Goal: Task Accomplishment & Management: Use online tool/utility

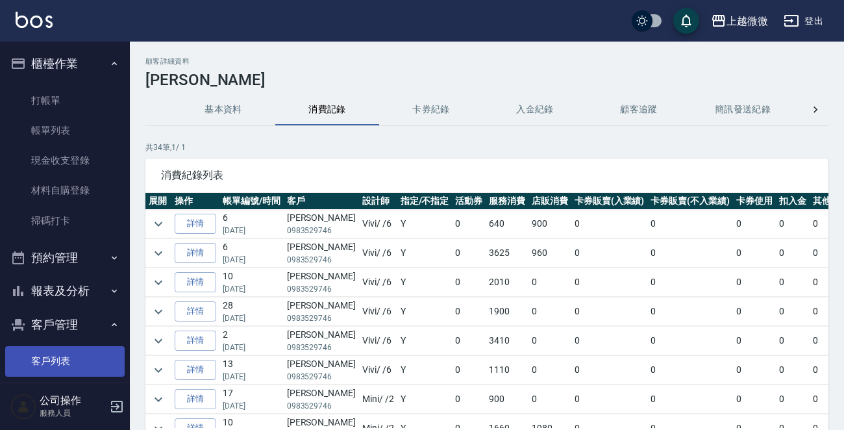
click at [75, 354] on link "客戶列表" at bounding box center [64, 361] width 119 height 30
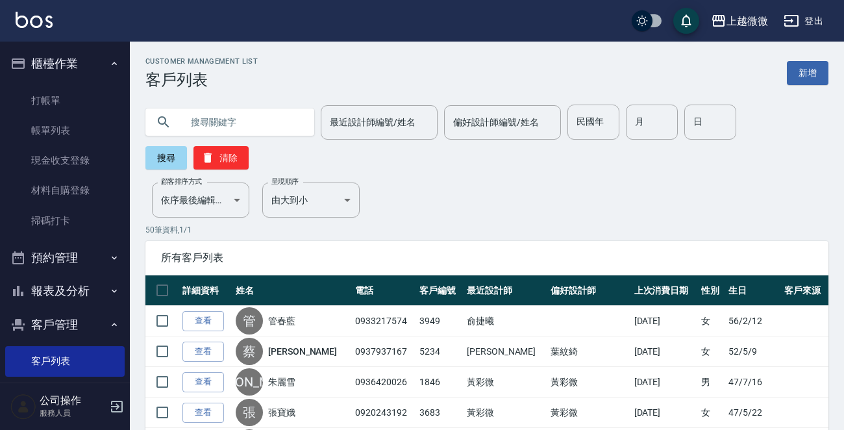
click at [222, 123] on input "text" at bounding box center [243, 121] width 122 height 35
type input "于乃"
click at [169, 154] on button "搜尋" at bounding box center [166, 157] width 42 height 23
click at [169, 177] on label "顧客排序方式" at bounding box center [181, 182] width 41 height 10
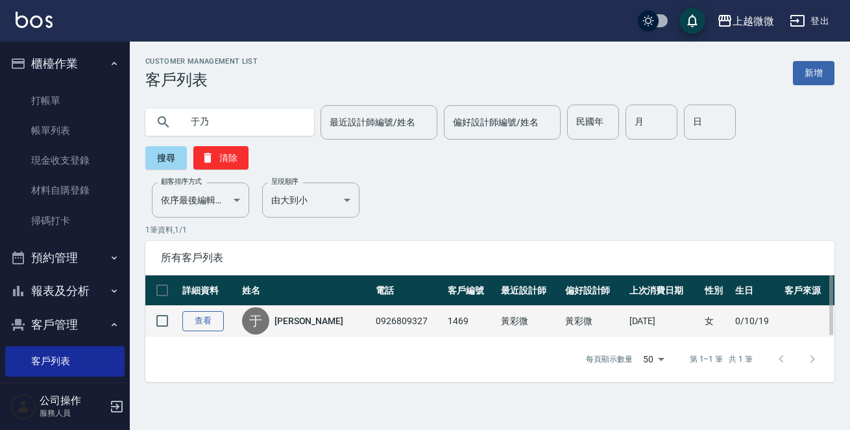
click at [204, 311] on link "查看" at bounding box center [203, 321] width 42 height 20
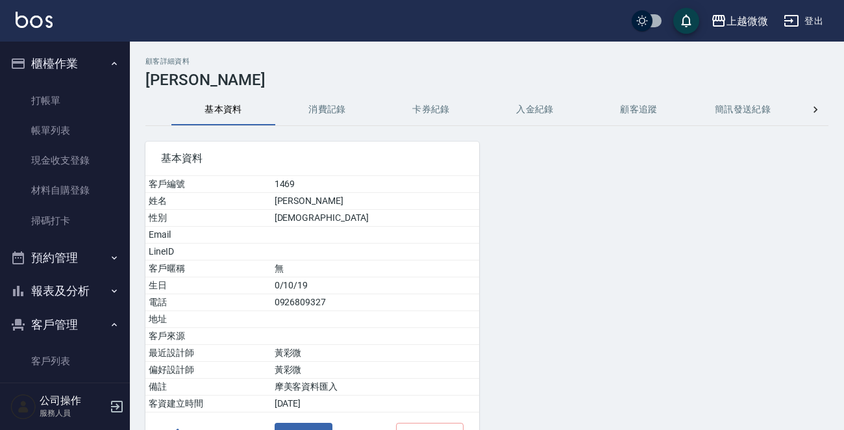
click at [326, 106] on button "消費記錄" at bounding box center [327, 109] width 104 height 31
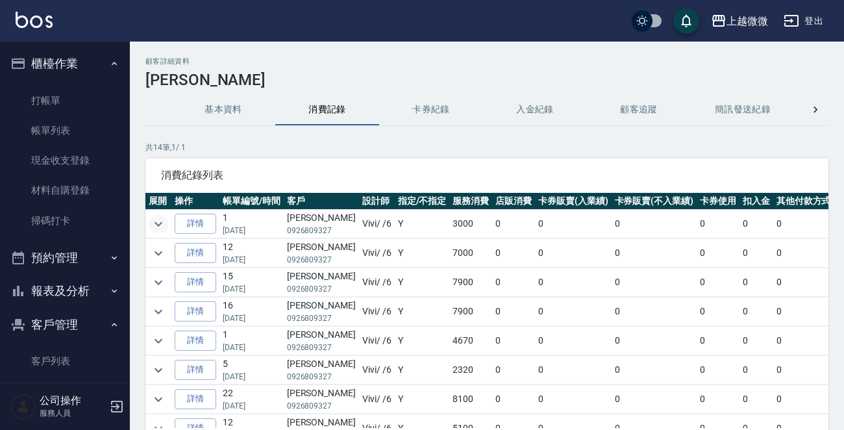
click at [159, 221] on icon "expand row" at bounding box center [159, 224] width 16 height 16
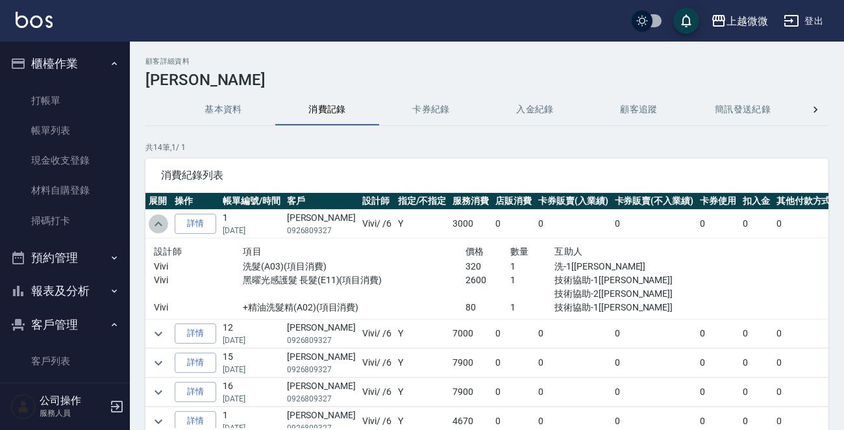
click at [159, 221] on icon "expand row" at bounding box center [159, 224] width 16 height 16
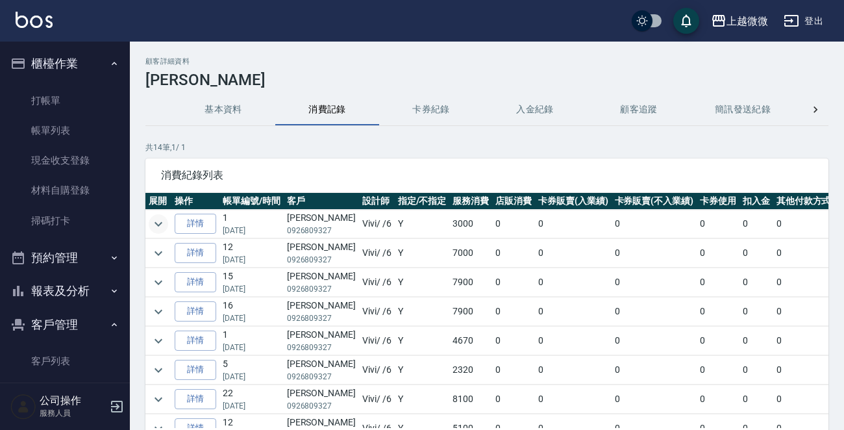
click at [159, 225] on icon "expand row" at bounding box center [158, 223] width 8 height 5
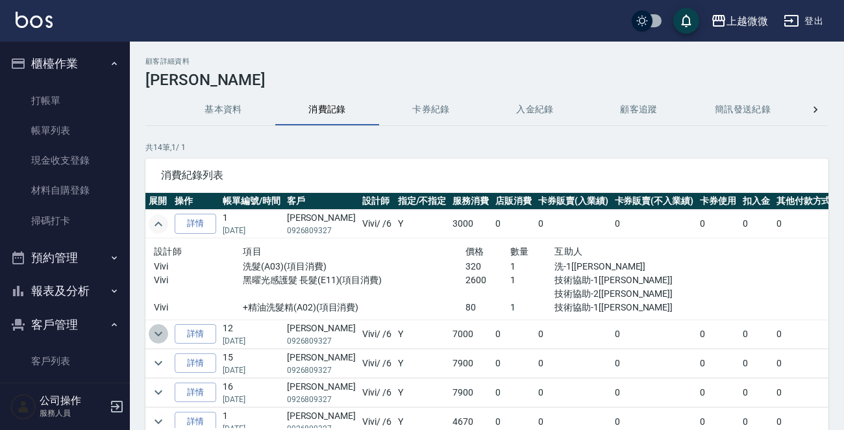
click at [155, 332] on icon "expand row" at bounding box center [158, 334] width 8 height 5
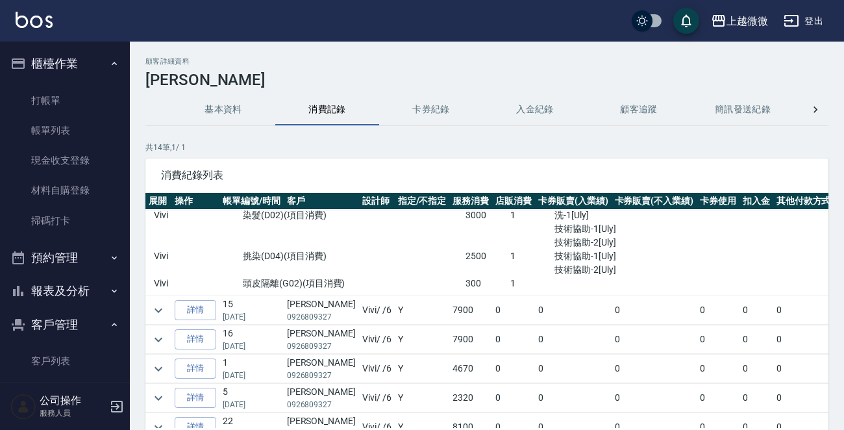
scroll to position [260, 0]
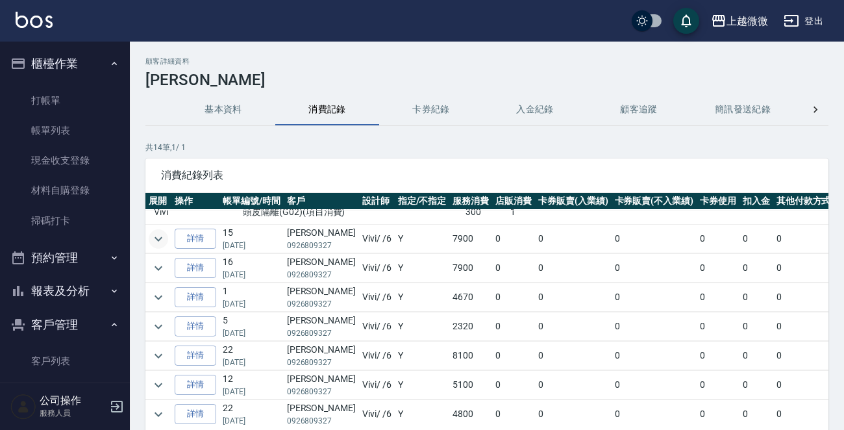
click at [155, 234] on icon "expand row" at bounding box center [159, 239] width 16 height 16
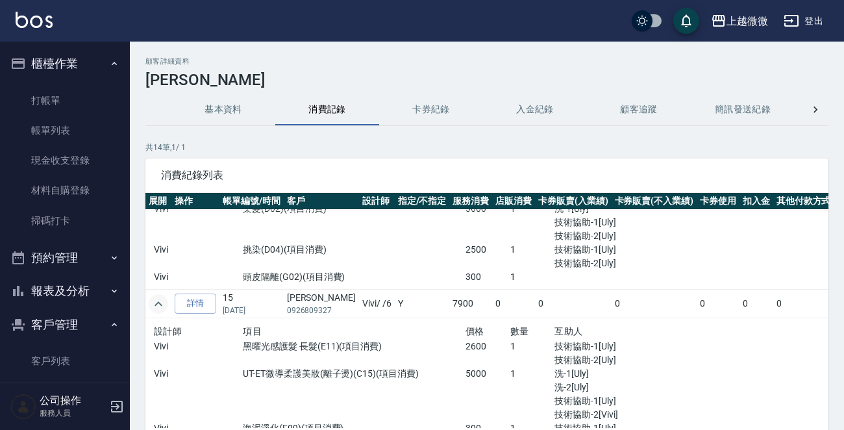
scroll to position [0, 0]
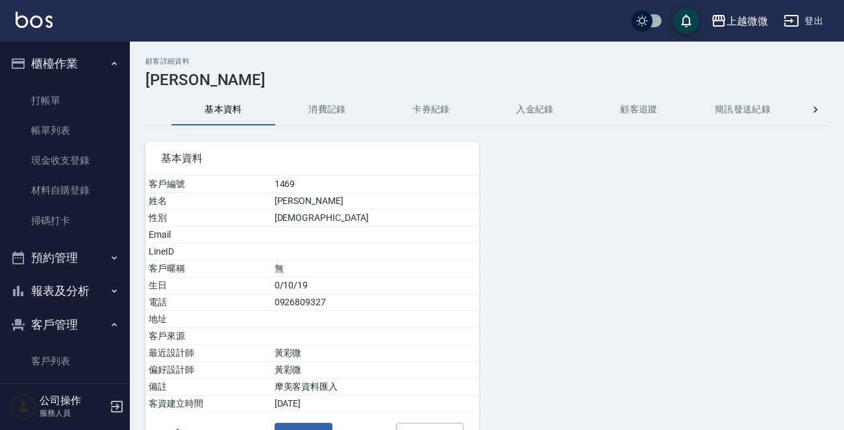
click at [329, 110] on button "消費記錄" at bounding box center [327, 109] width 104 height 31
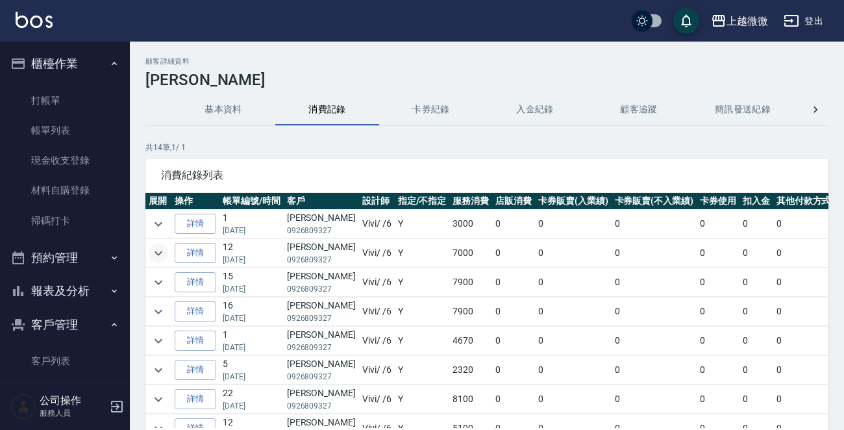
click at [162, 251] on icon "expand row" at bounding box center [158, 252] width 8 height 5
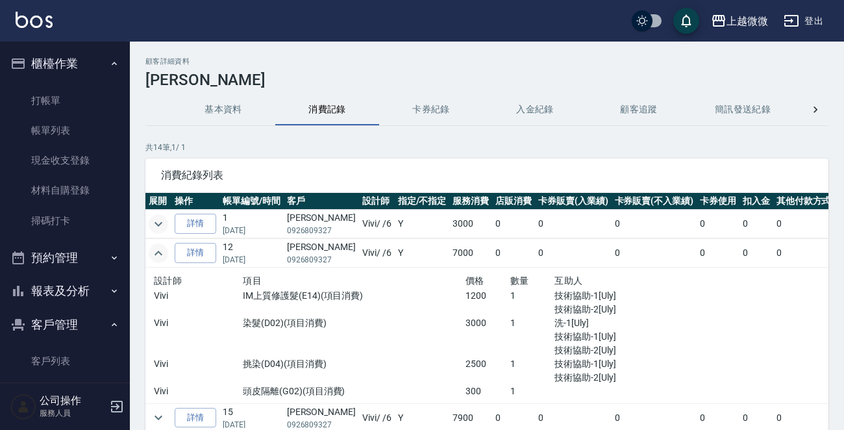
click at [159, 222] on icon "expand row" at bounding box center [159, 224] width 16 height 16
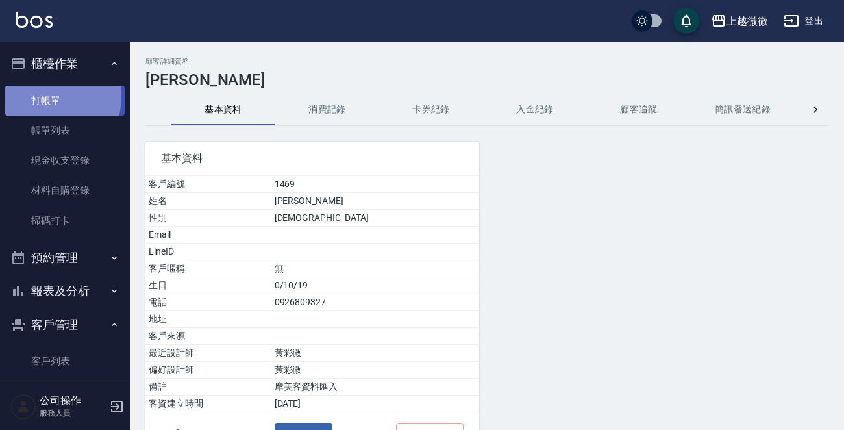
click at [36, 96] on link "打帳單" at bounding box center [64, 101] width 119 height 30
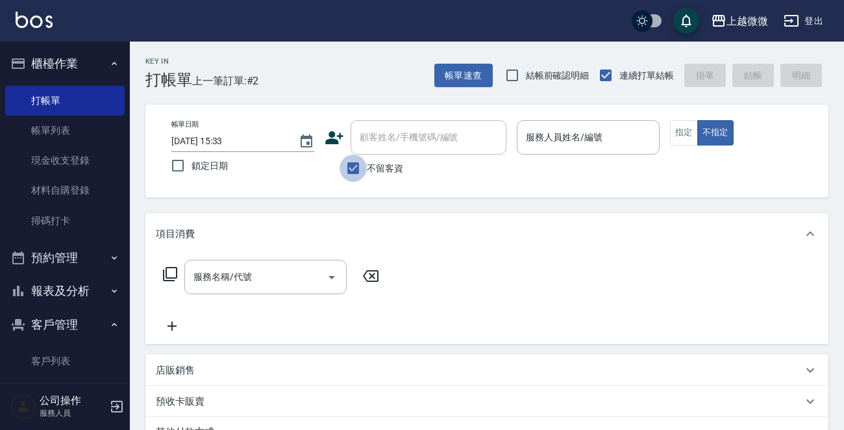
click at [349, 165] on input "不留客資" at bounding box center [352, 167] width 27 height 27
checkbox input "false"
click at [424, 136] on div "顧客姓名/手機號碼/編號 顧客姓名/手機號碼/編號" at bounding box center [428, 137] width 156 height 34
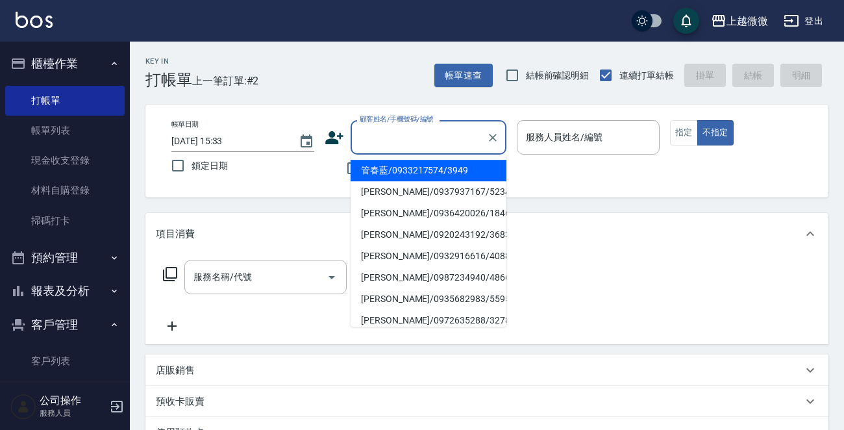
click at [424, 136] on input "顧客姓名/手機號碼/編號" at bounding box center [418, 137] width 125 height 23
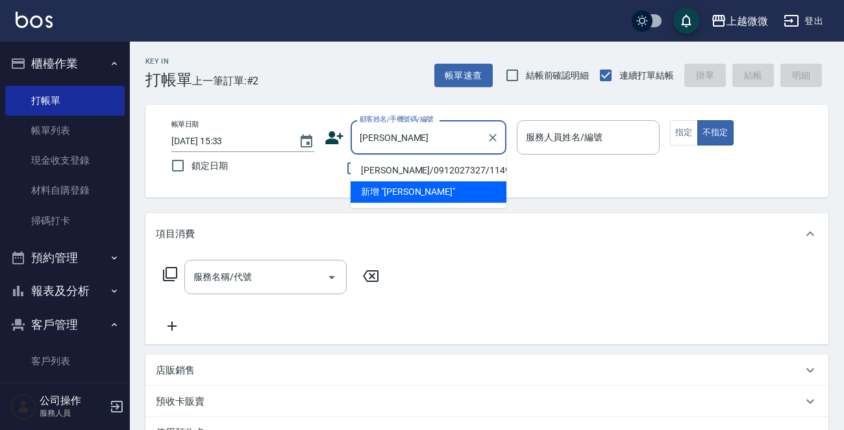
click at [419, 165] on li "[PERSON_NAME]/0912027327/1149" at bounding box center [428, 170] width 156 height 21
type input "[PERSON_NAME]/0912027327/1149"
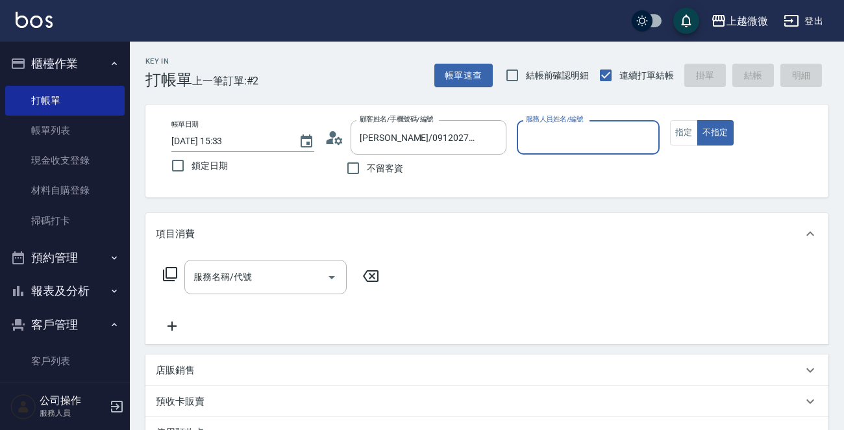
type input "Vivi-6"
click at [677, 129] on button "指定" at bounding box center [684, 132] width 28 height 25
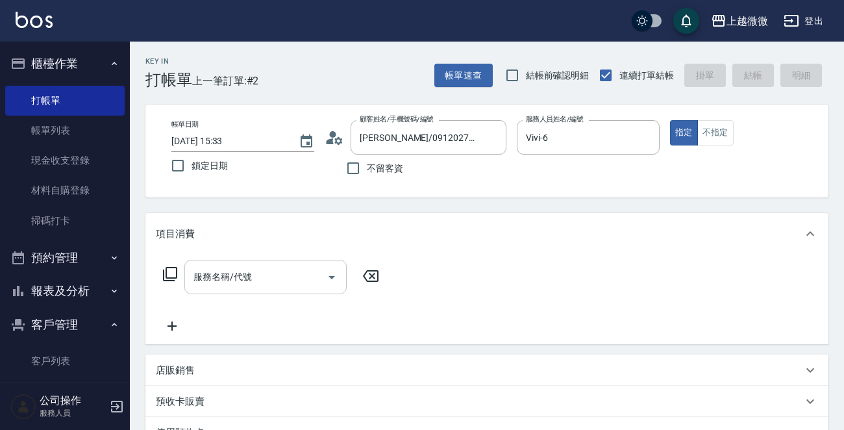
click at [332, 274] on icon "Open" at bounding box center [332, 277] width 16 height 16
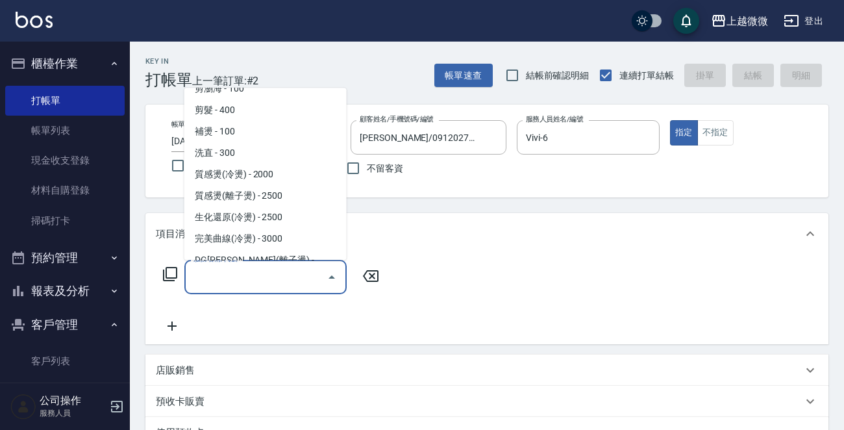
scroll to position [260, 0]
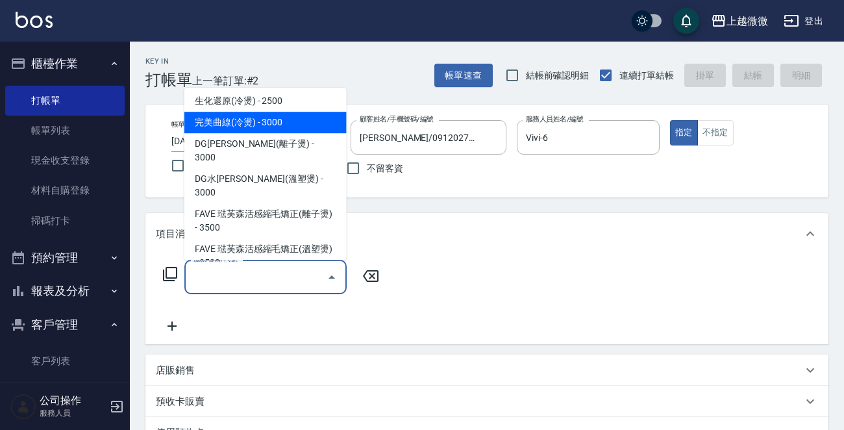
click at [280, 122] on span "完美曲線(冷燙) - 3000" at bounding box center [265, 122] width 162 height 21
type input "完美曲線(冷燙)(C06)"
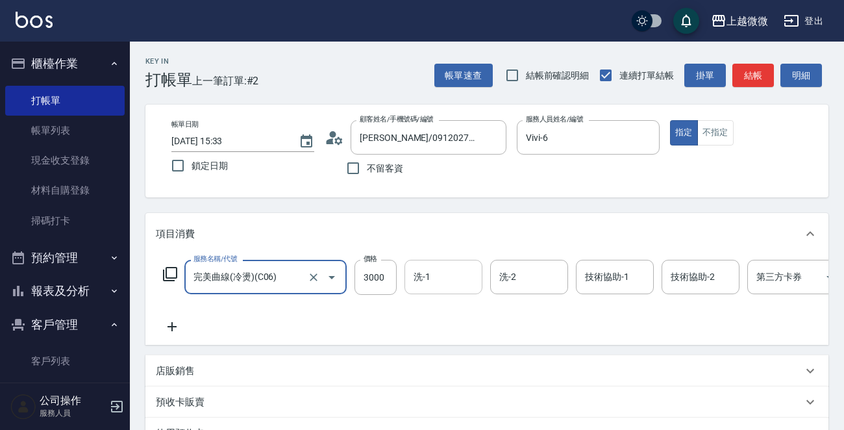
click at [433, 269] on input "洗-1" at bounding box center [443, 276] width 66 height 23
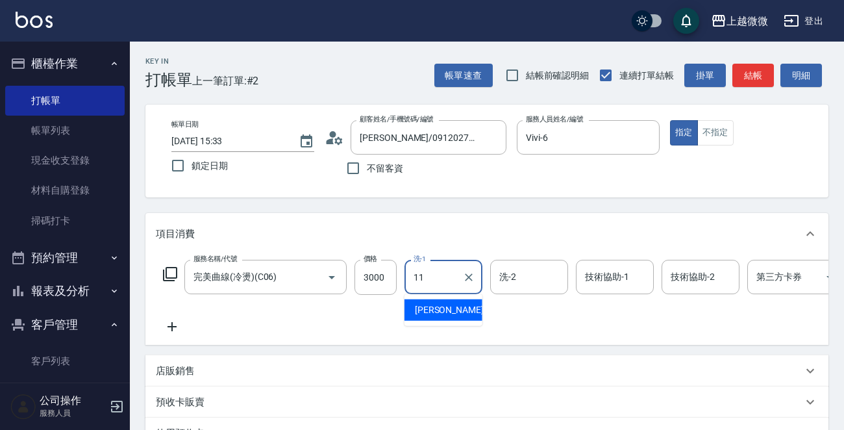
type input "[PERSON_NAME]-11"
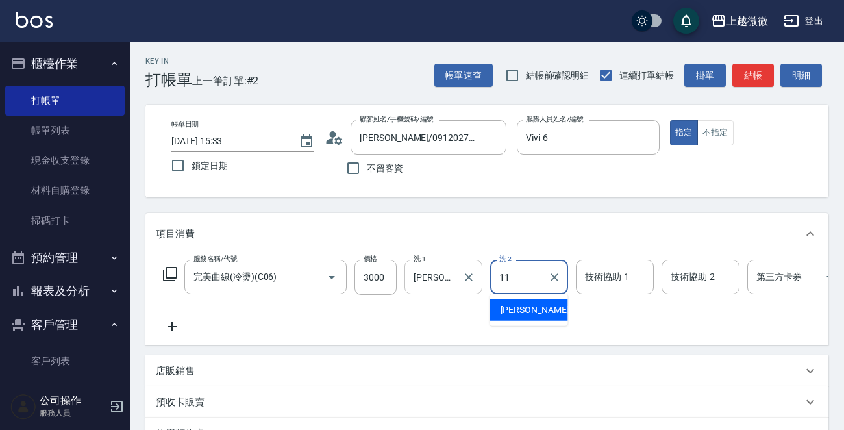
type input "[PERSON_NAME]-11"
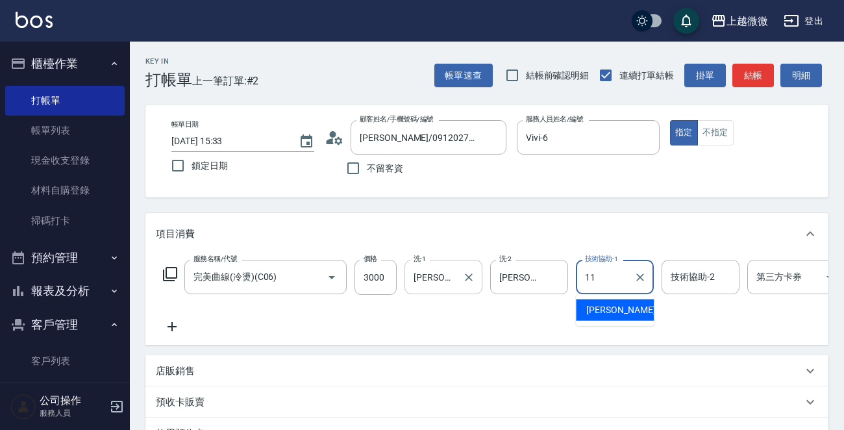
type input "[PERSON_NAME]-11"
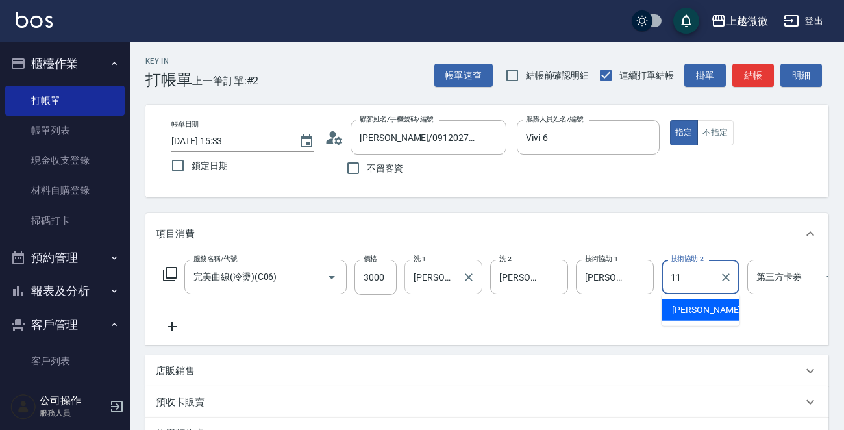
type input "[PERSON_NAME]-11"
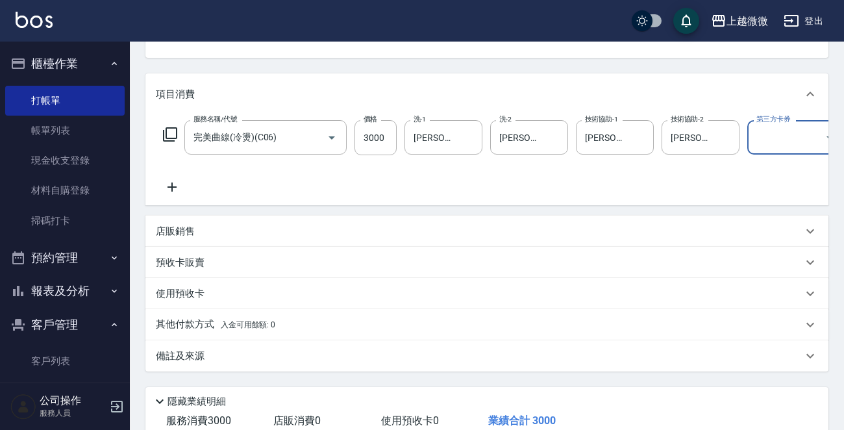
scroll to position [235, 0]
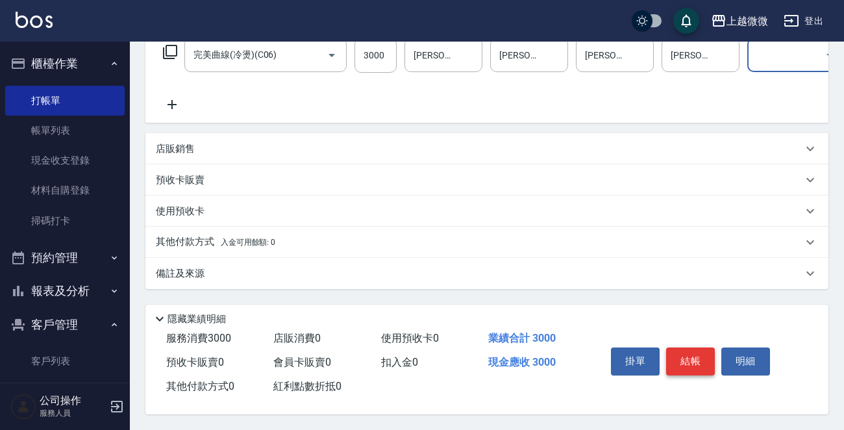
click at [697, 360] on button "結帳" at bounding box center [690, 360] width 49 height 27
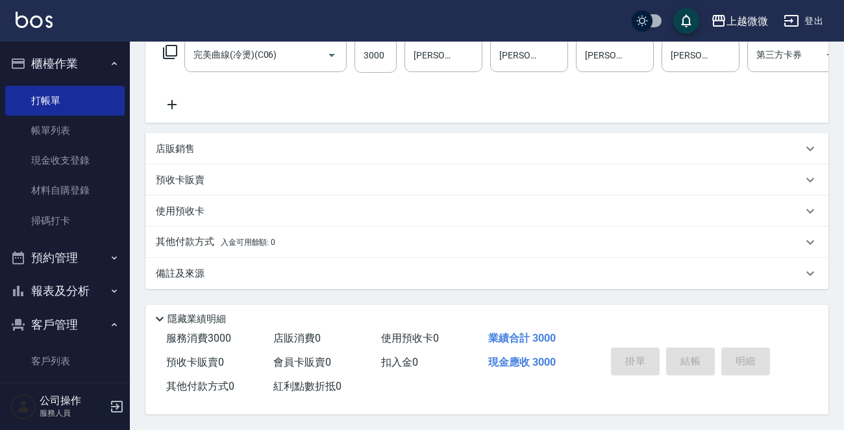
type input "[DATE] 15:34"
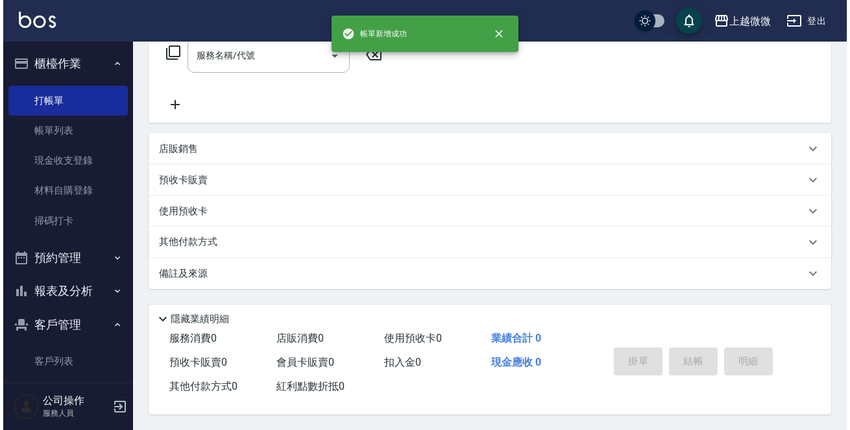
scroll to position [0, 0]
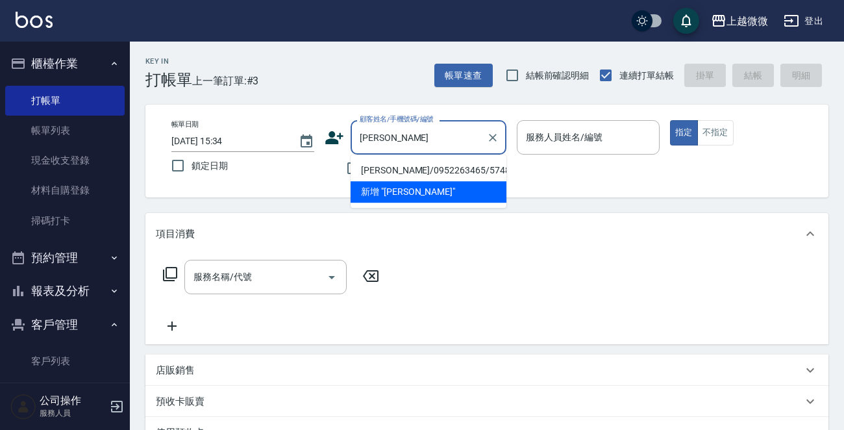
click at [399, 169] on li "[PERSON_NAME]/0952263465/5748" at bounding box center [428, 170] width 156 height 21
type input "[PERSON_NAME]/0952263465/5748"
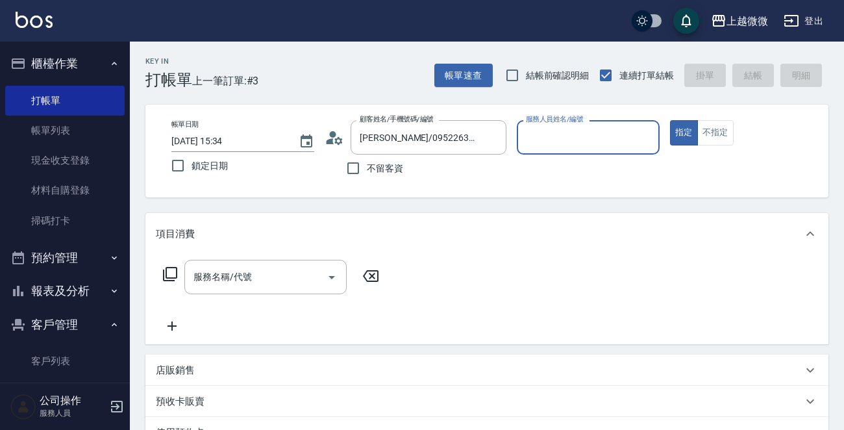
type input "Vivi-6"
click at [169, 272] on icon at bounding box center [170, 274] width 16 height 16
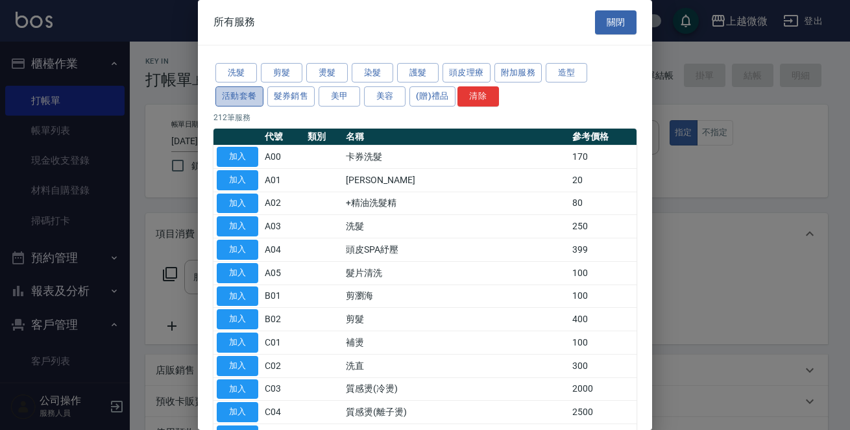
click at [234, 92] on button "活動套餐" at bounding box center [239, 96] width 48 height 20
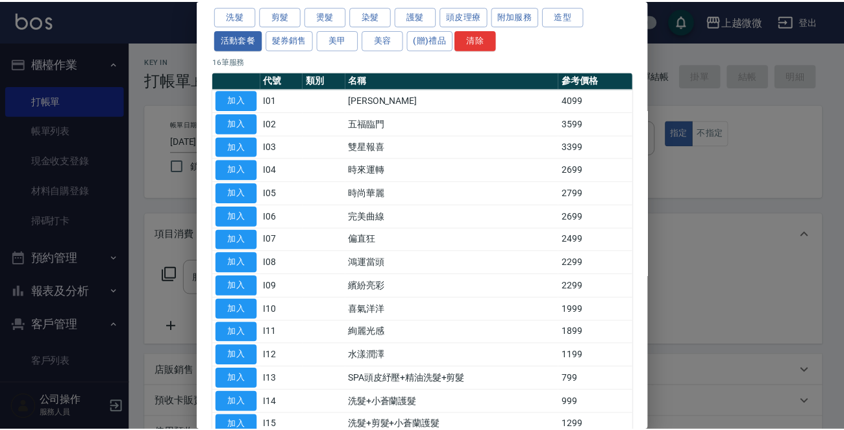
scroll to position [130, 0]
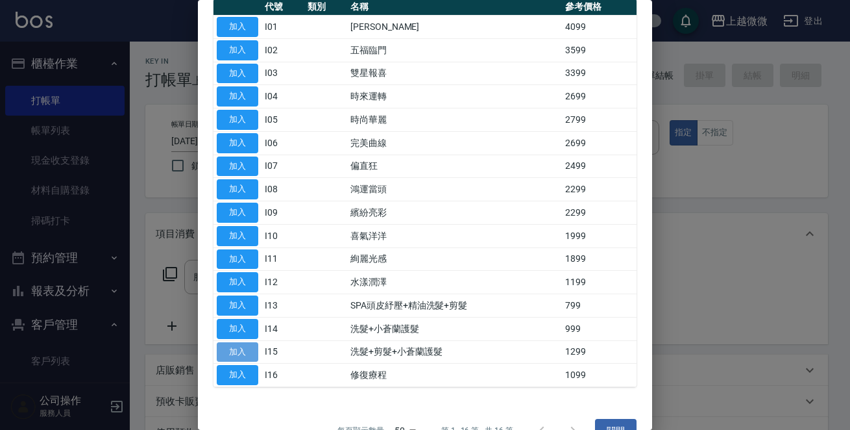
click at [240, 350] on button "加入" at bounding box center [238, 352] width 42 height 20
type input "洗髮+剪髮+小蒼蘭護髮(I15)"
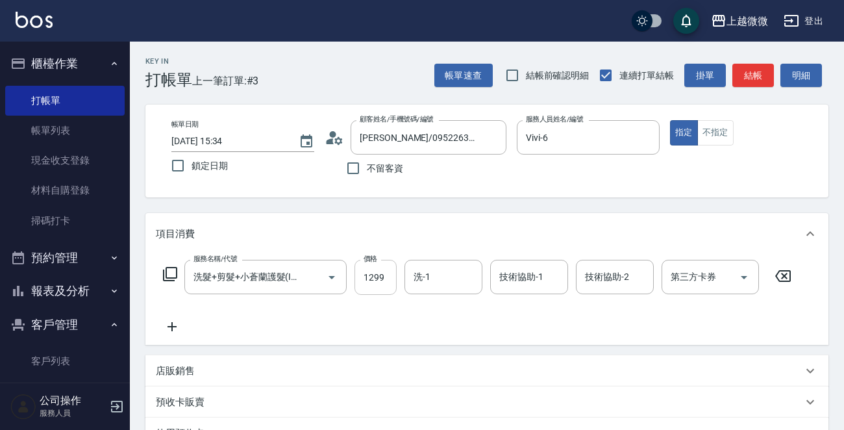
click at [375, 274] on input "1299" at bounding box center [375, 277] width 42 height 35
type input "1399"
type input "Lily-15"
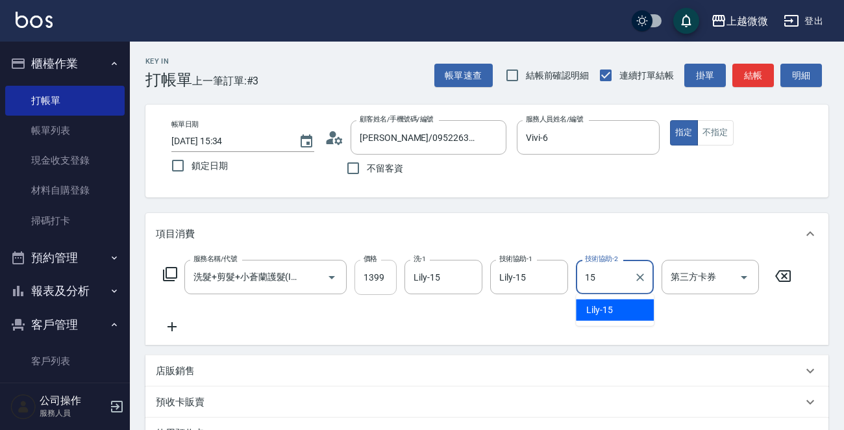
type input "Lily-15"
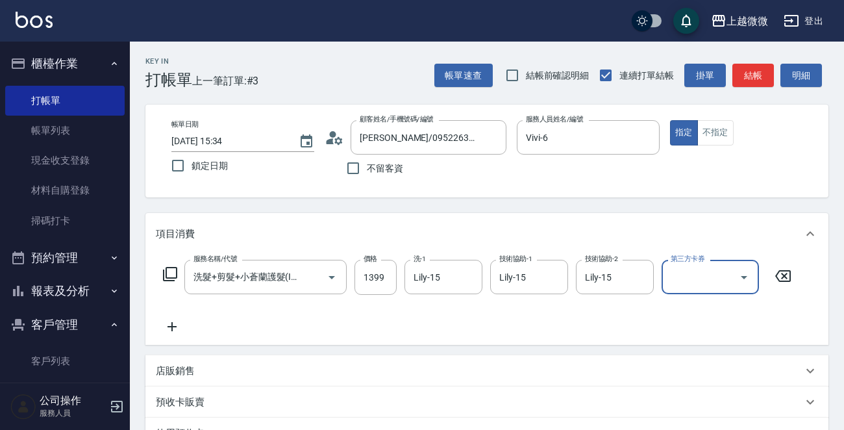
click at [175, 326] on icon at bounding box center [171, 326] width 9 height 9
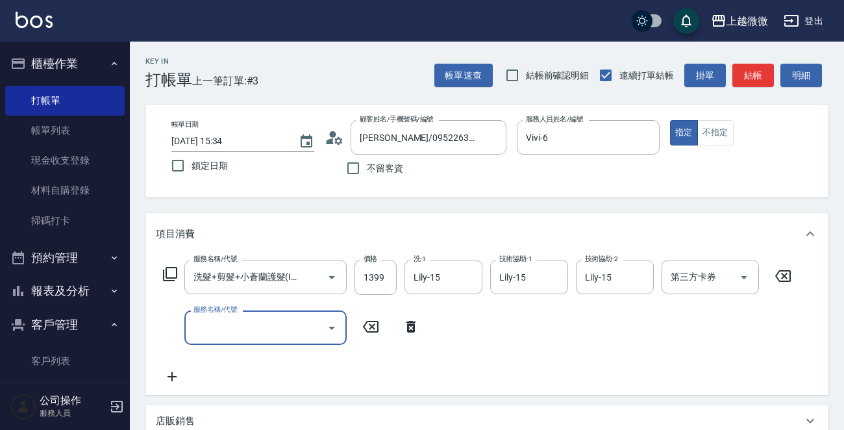
click at [333, 326] on icon "Open" at bounding box center [331, 327] width 6 height 3
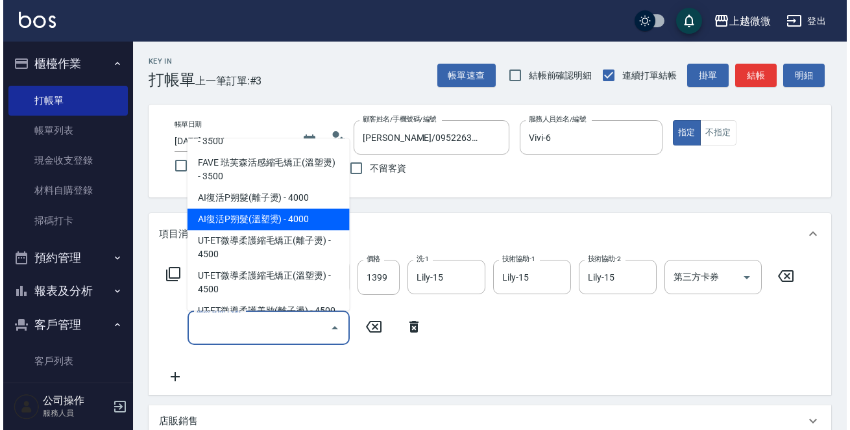
scroll to position [454, 0]
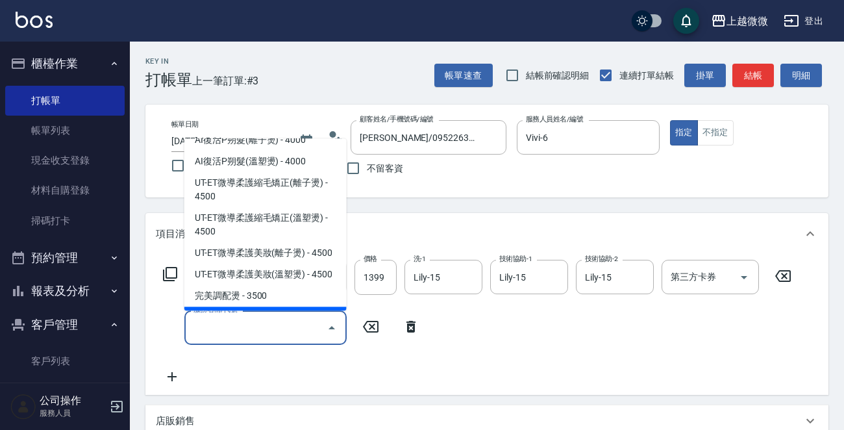
click at [307, 307] on span "補染 - 1000" at bounding box center [265, 317] width 162 height 21
type input "補染(D01)"
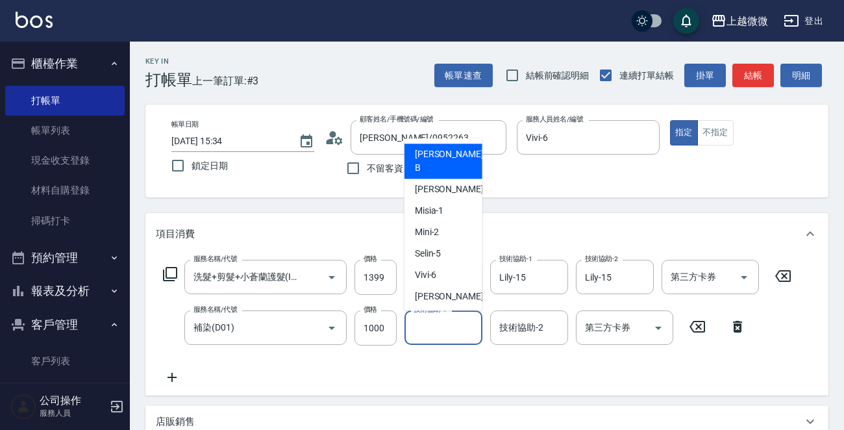
click at [454, 332] on input "技術協助-1" at bounding box center [443, 327] width 66 height 23
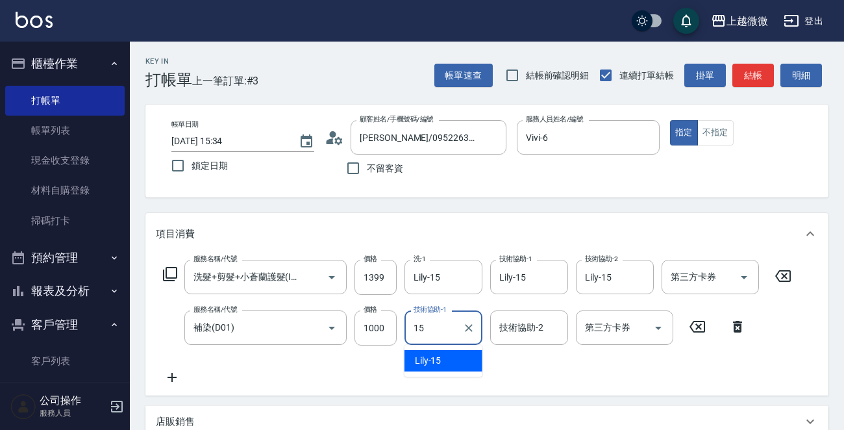
type input "Lily-15"
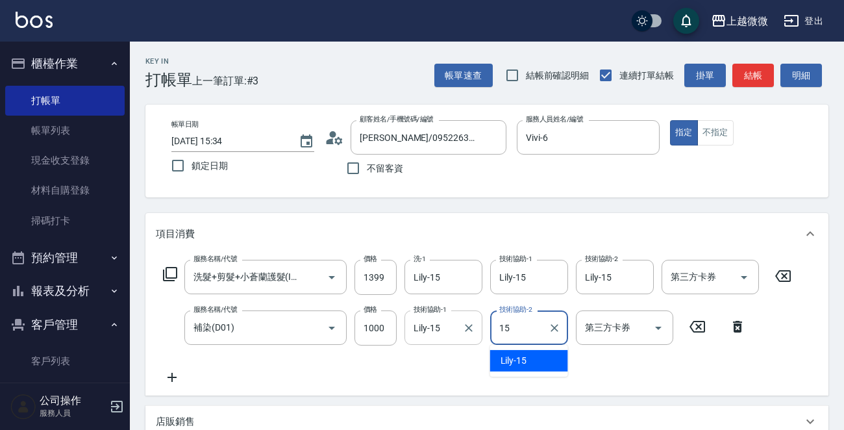
type input "Lily-15"
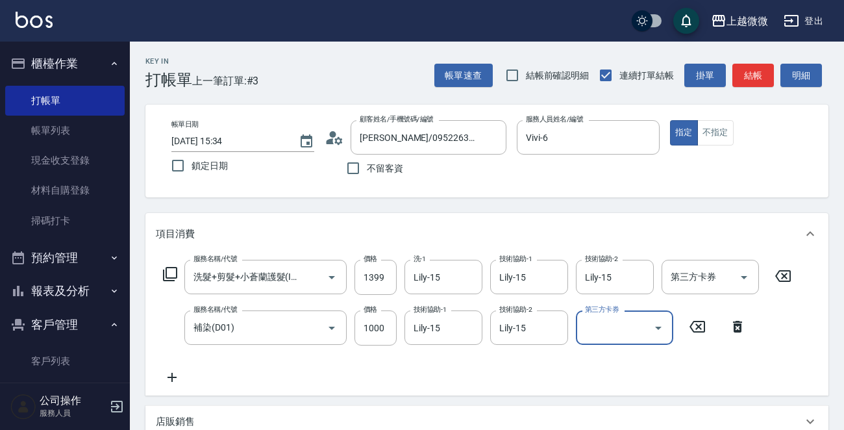
click at [169, 373] on icon at bounding box center [172, 377] width 32 height 16
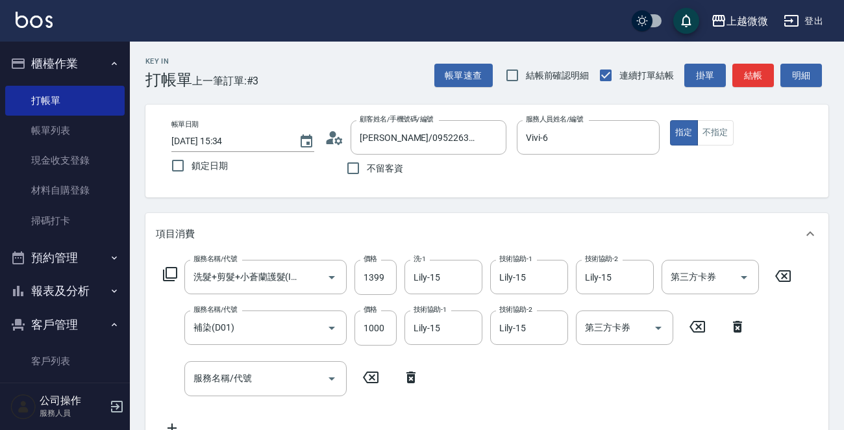
click at [170, 271] on icon at bounding box center [170, 274] width 16 height 16
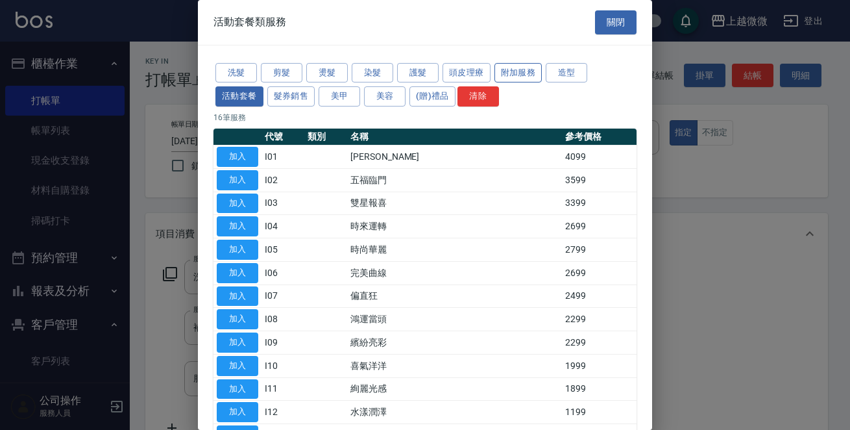
click at [512, 70] on button "附加服務" at bounding box center [518, 73] width 48 height 20
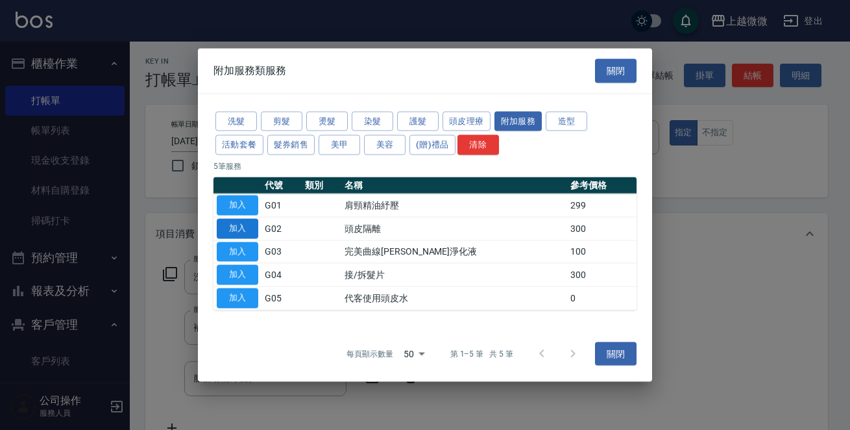
click at [249, 226] on button "加入" at bounding box center [238, 228] width 42 height 20
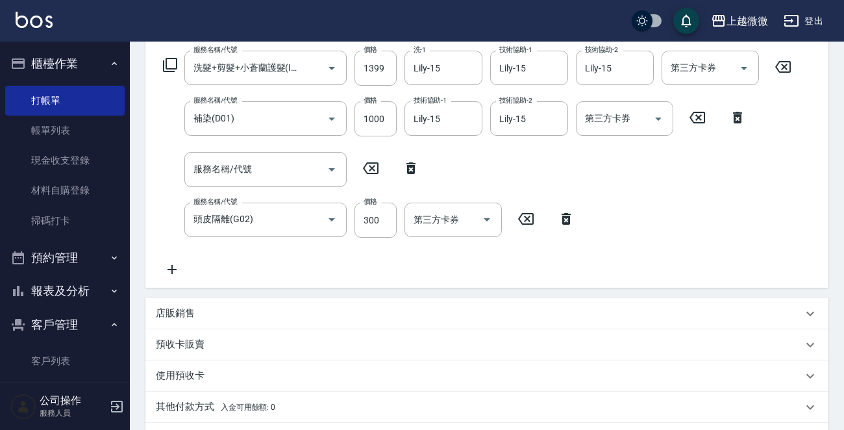
scroll to position [376, 0]
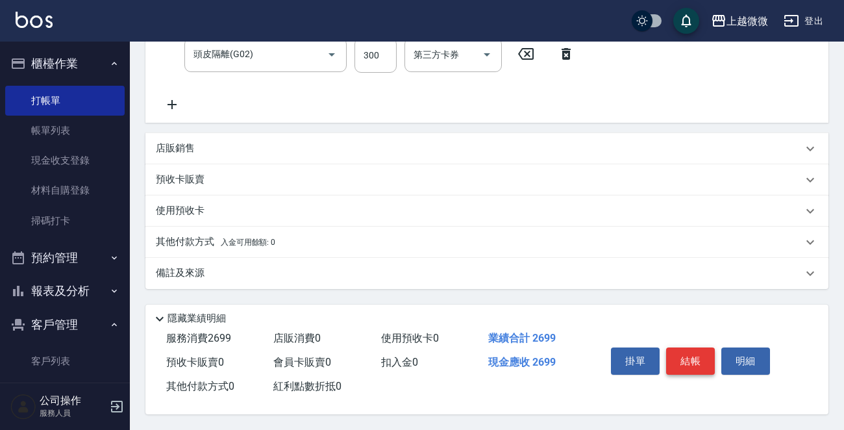
click at [690, 356] on button "結帳" at bounding box center [690, 360] width 49 height 27
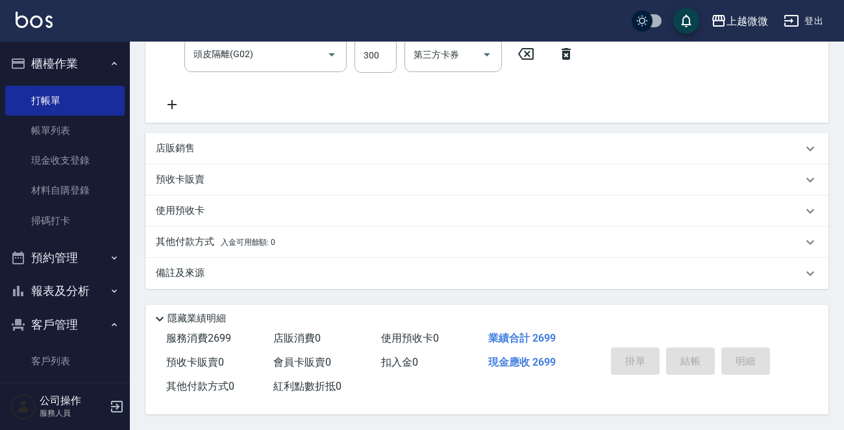
type input "[DATE] 15:35"
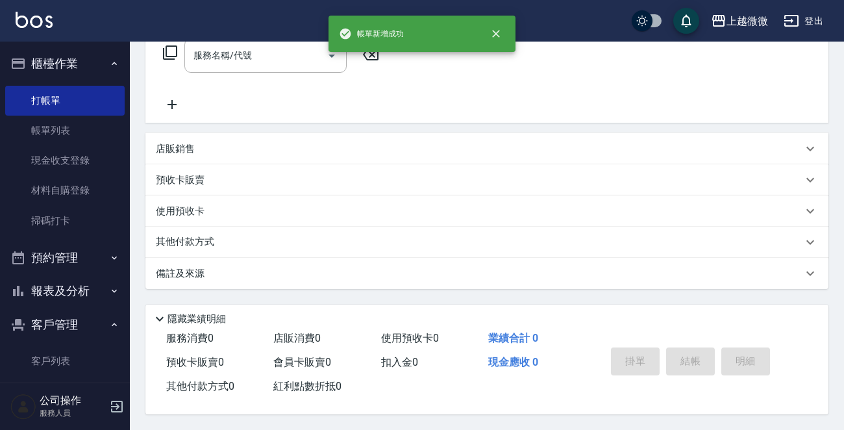
scroll to position [0, 0]
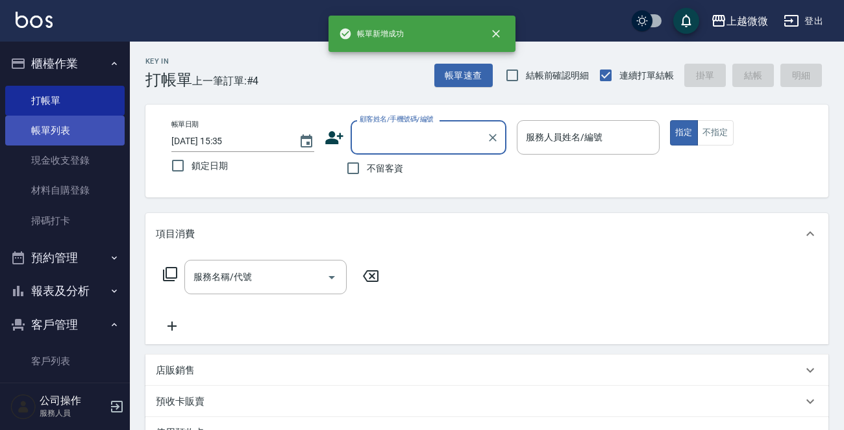
click at [65, 129] on link "帳單列表" at bounding box center [64, 131] width 119 height 30
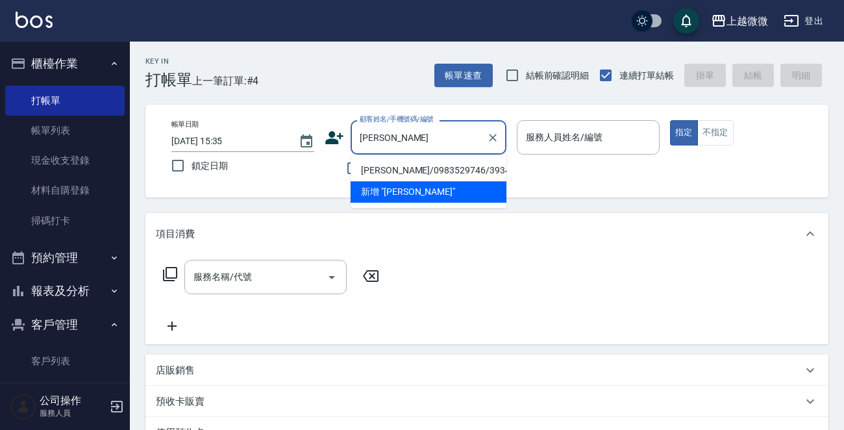
click at [435, 168] on li "[PERSON_NAME]/0983529746/3934" at bounding box center [428, 170] width 156 height 21
type input "[PERSON_NAME]/0983529746/3934"
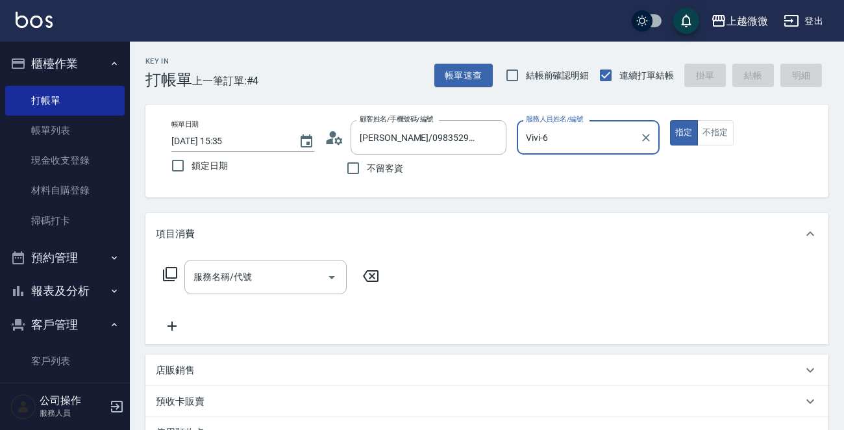
type input "Vivi-6"
click at [332, 276] on icon "Open" at bounding box center [331, 277] width 6 height 3
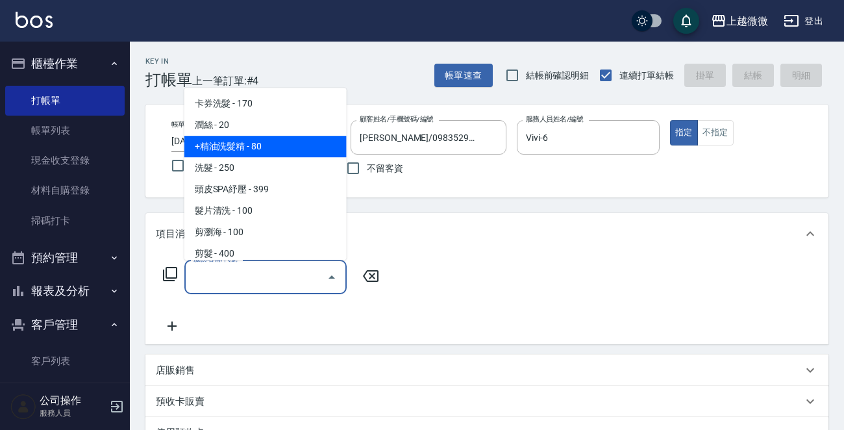
click at [278, 152] on span "+精油洗髮精 - 80" at bounding box center [265, 146] width 162 height 21
type input "+精油洗髮精(A02)"
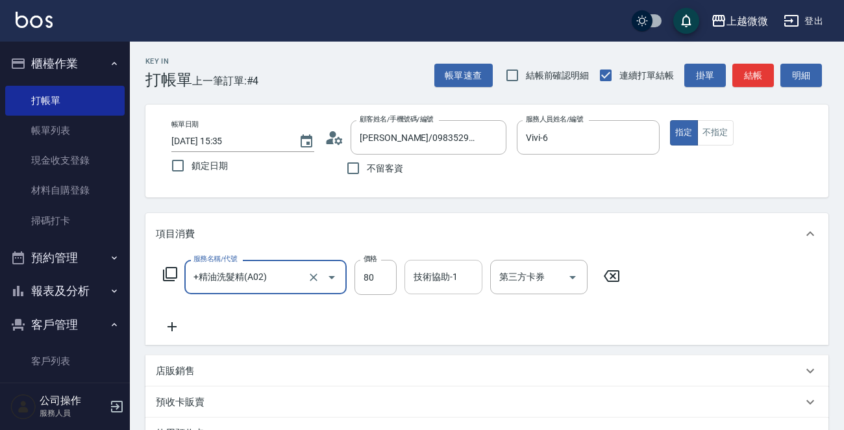
click at [439, 282] on div "技術協助-1 技術協助-1" at bounding box center [443, 277] width 78 height 34
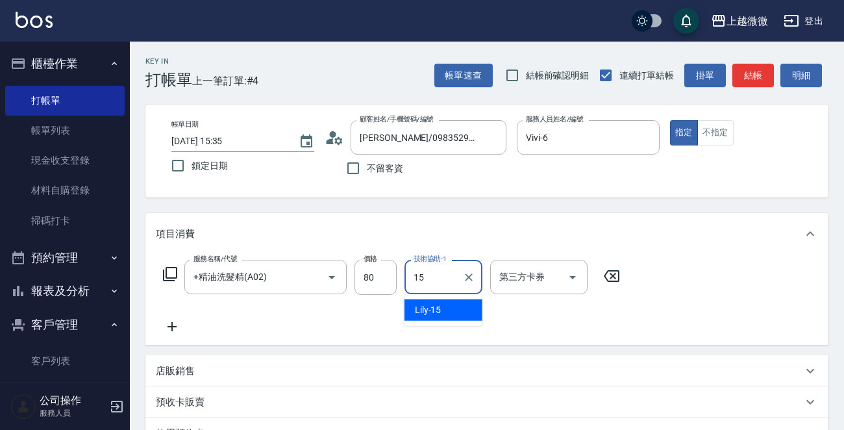
type input "Lily-15"
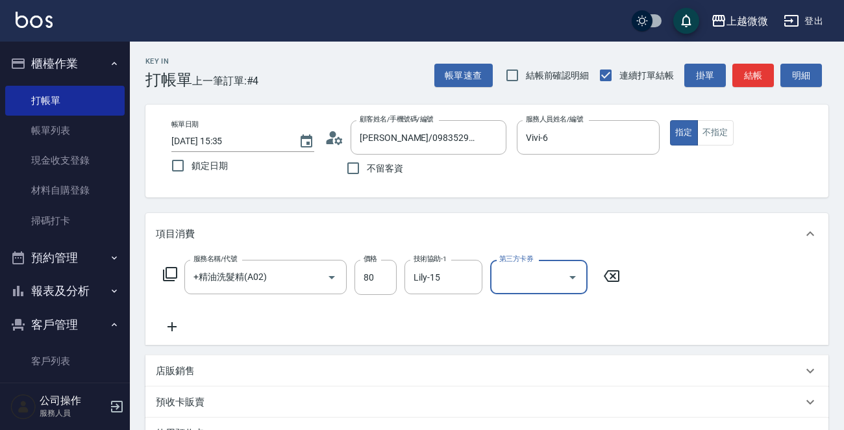
click at [171, 324] on icon at bounding box center [172, 327] width 32 height 16
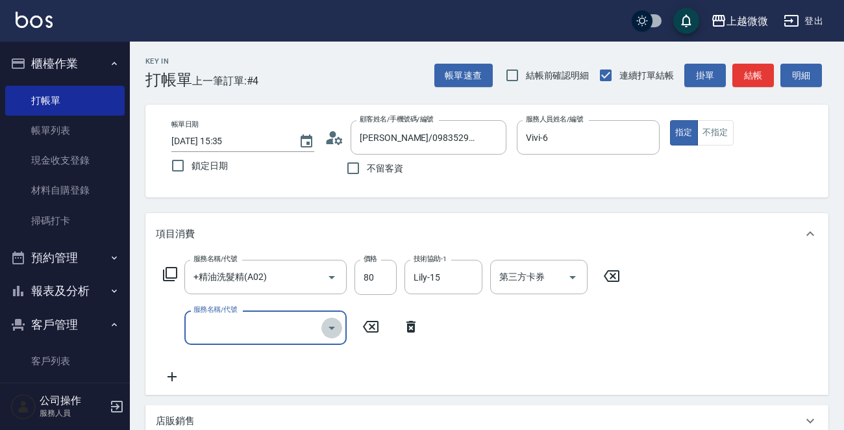
click at [330, 328] on icon "Open" at bounding box center [331, 327] width 6 height 3
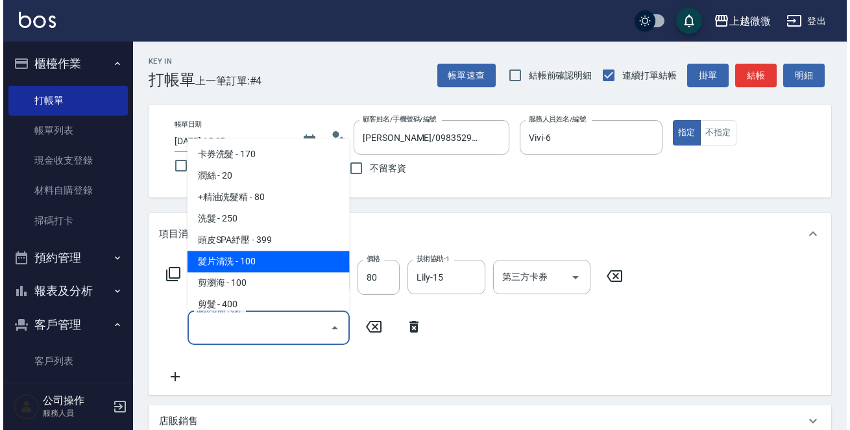
scroll to position [195, 0]
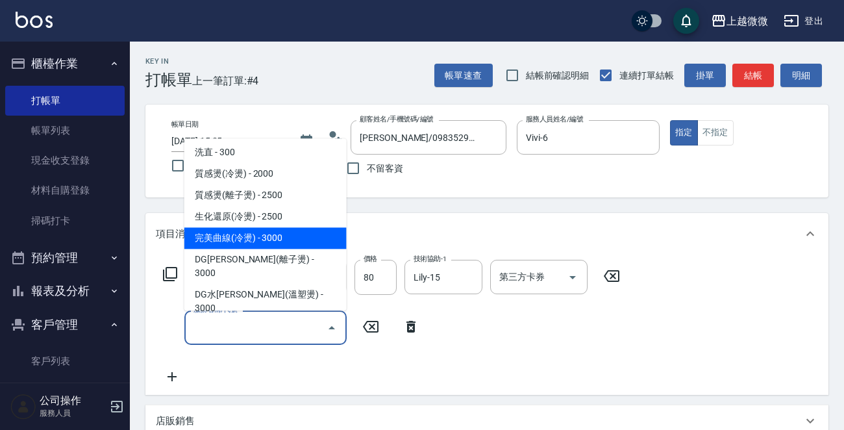
click at [292, 240] on span "完美曲線(冷燙) - 3000" at bounding box center [265, 238] width 162 height 21
type input "完美曲線(冷燙)(C06)"
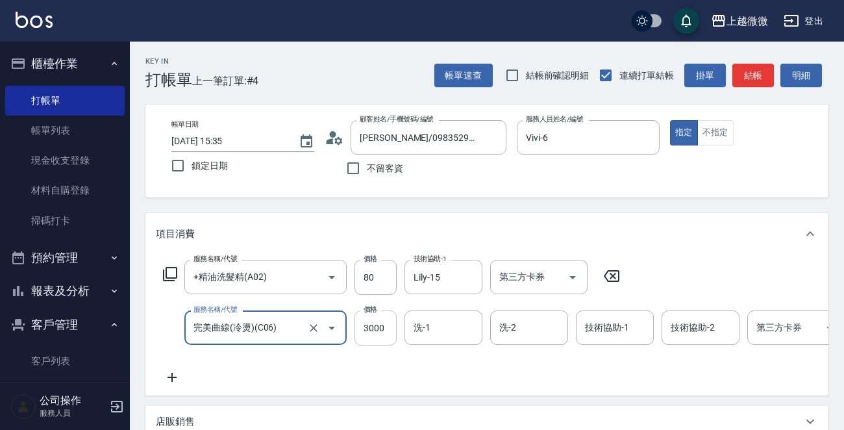
click at [389, 322] on input "3000" at bounding box center [375, 327] width 42 height 35
type input "2450"
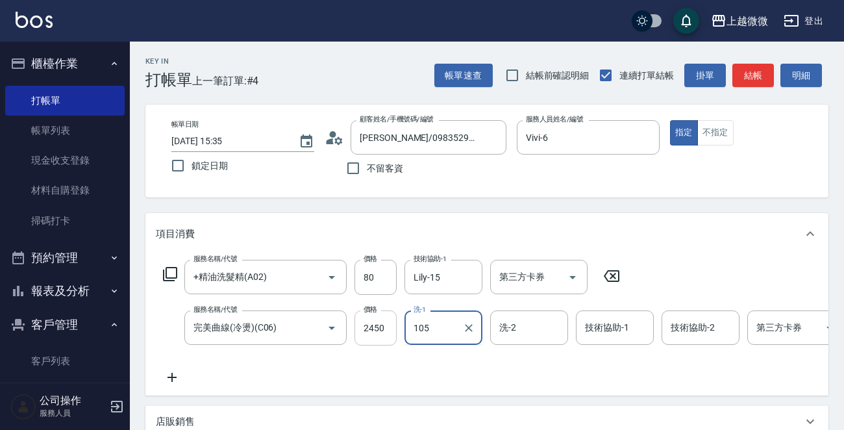
type input "105"
click at [426, 330] on div "洗-1 洗-1" at bounding box center [443, 327] width 78 height 34
type input "Lily-15"
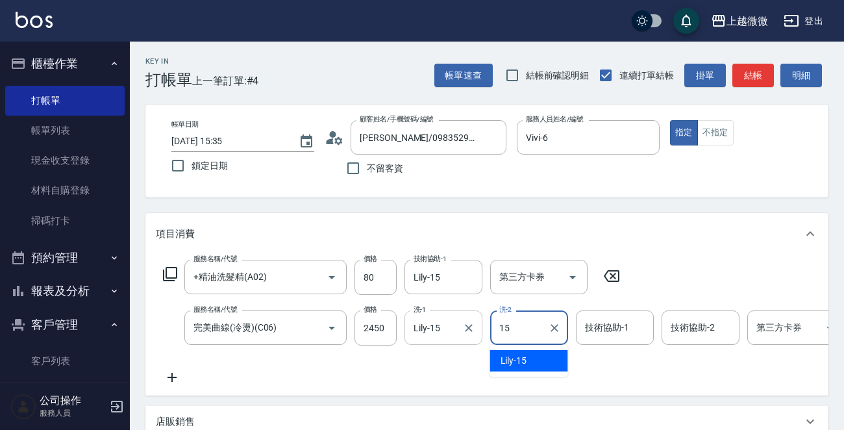
type input "Lily-15"
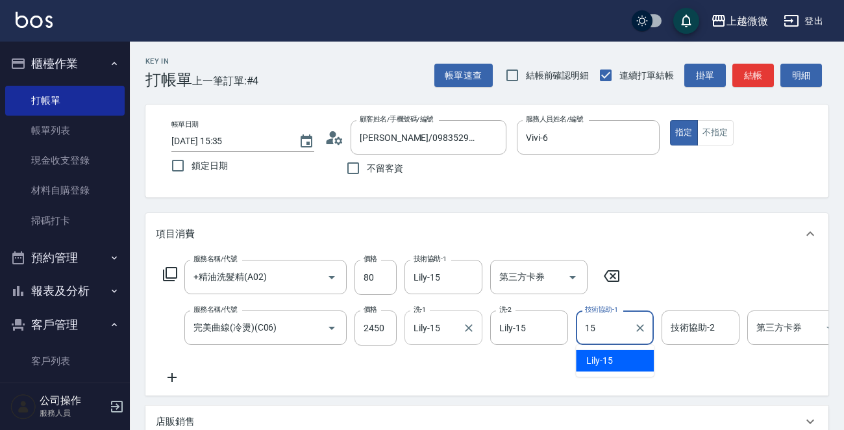
type input "Lily-15"
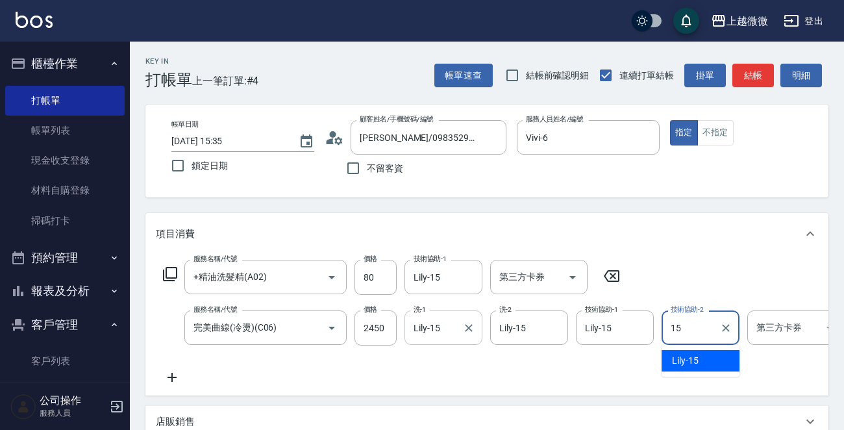
type input "Lily-15"
click at [172, 372] on icon at bounding box center [172, 377] width 32 height 16
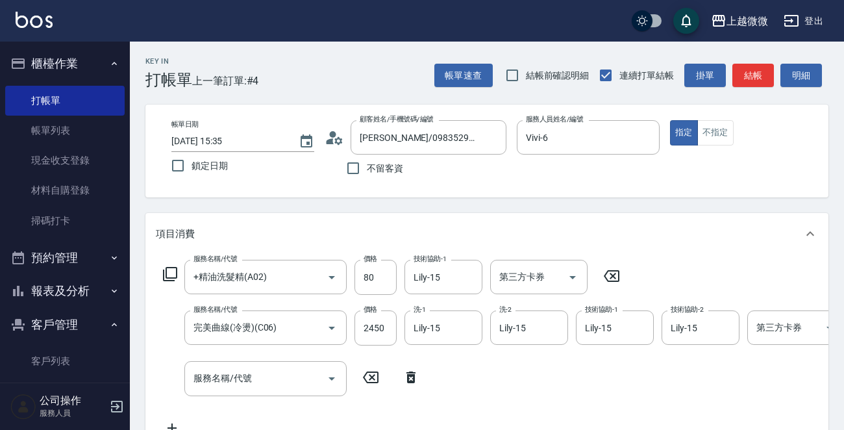
click at [174, 272] on icon at bounding box center [170, 274] width 16 height 16
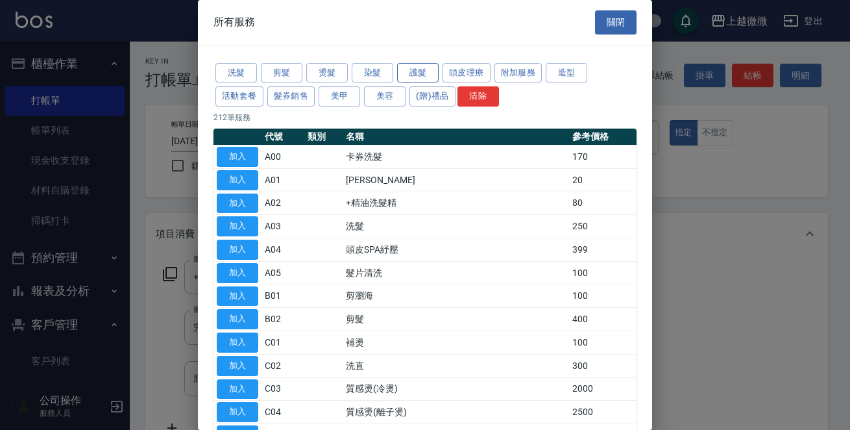
click at [416, 69] on button "護髮" at bounding box center [418, 73] width 42 height 20
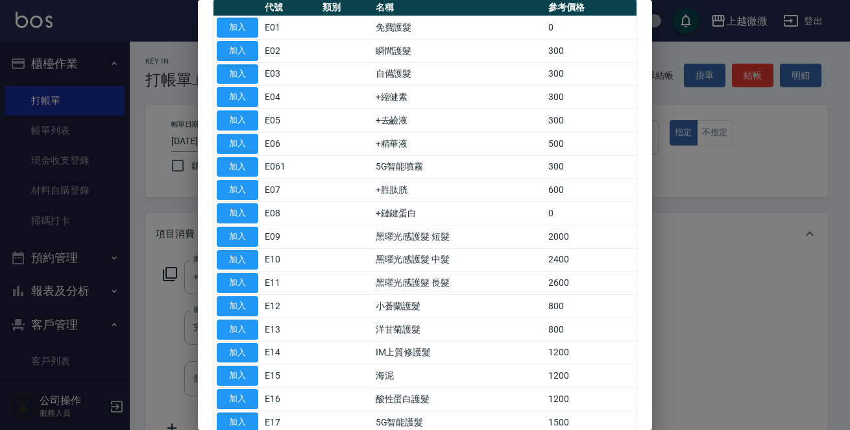
scroll to position [130, 0]
click at [244, 388] on button "加入" at bounding box center [238, 398] width 42 height 20
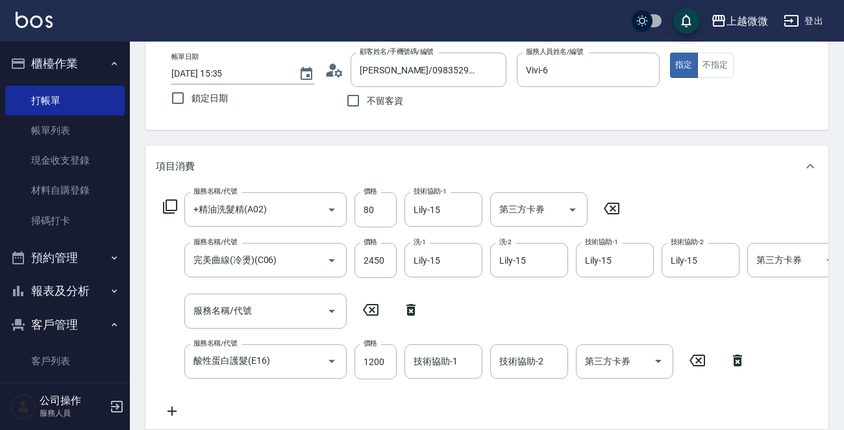
scroll to position [140, 0]
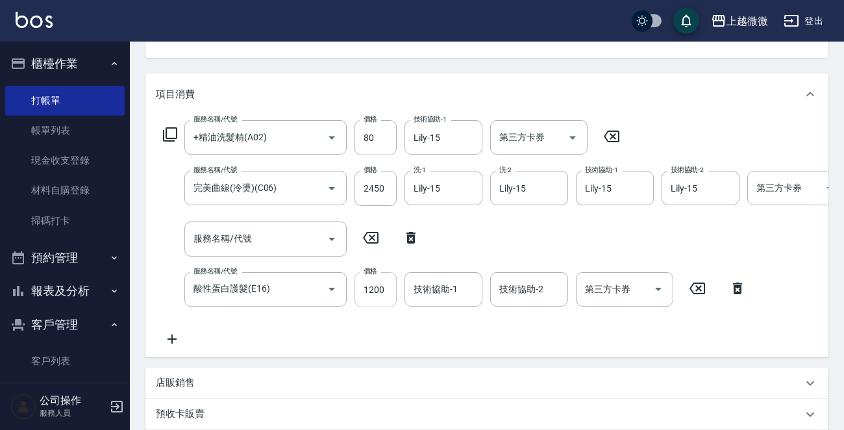
click at [385, 291] on input "1200" at bounding box center [375, 289] width 42 height 35
type input "960"
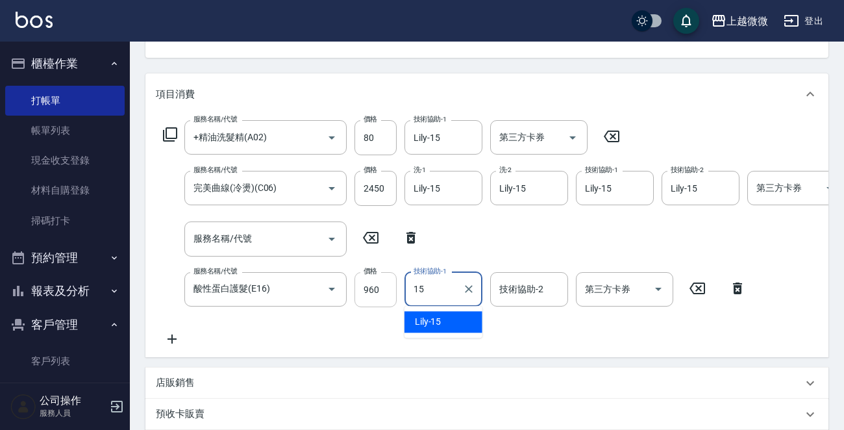
type input "Lily-15"
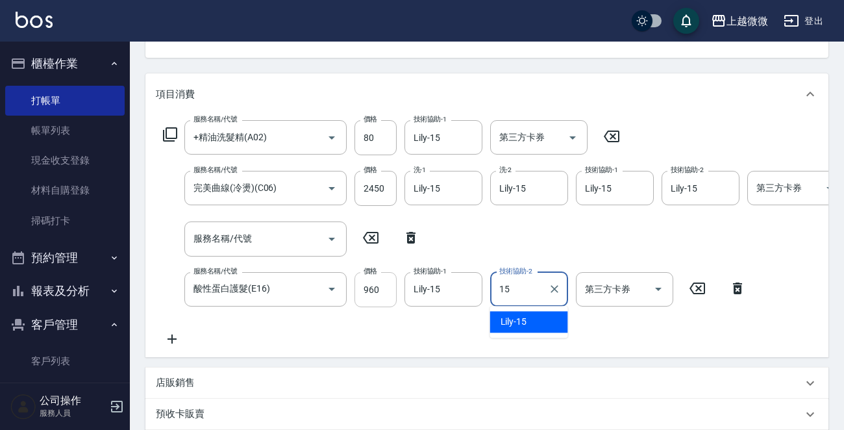
type input "Lily-15"
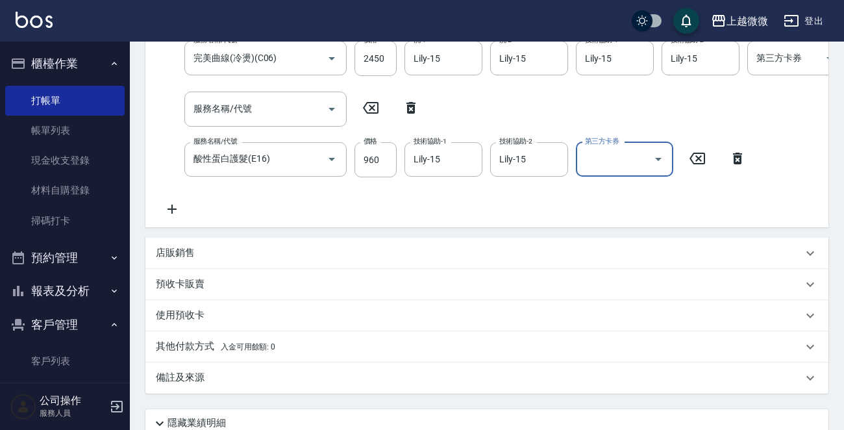
scroll to position [387, 0]
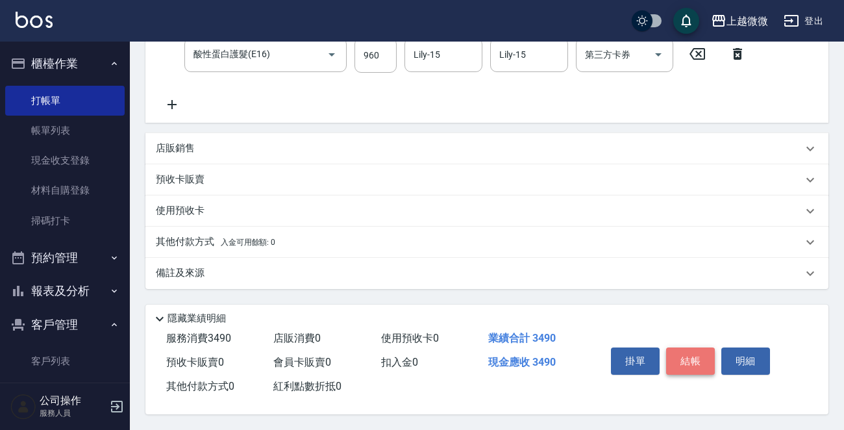
click at [700, 348] on button "結帳" at bounding box center [690, 360] width 49 height 27
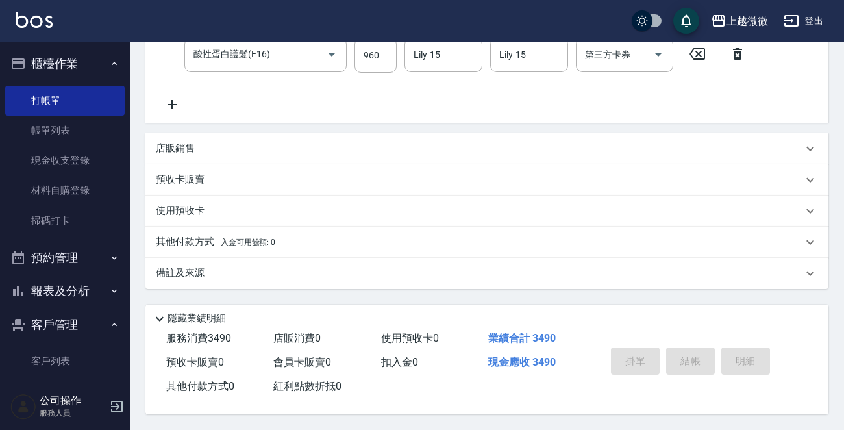
type input "[DATE] 15:36"
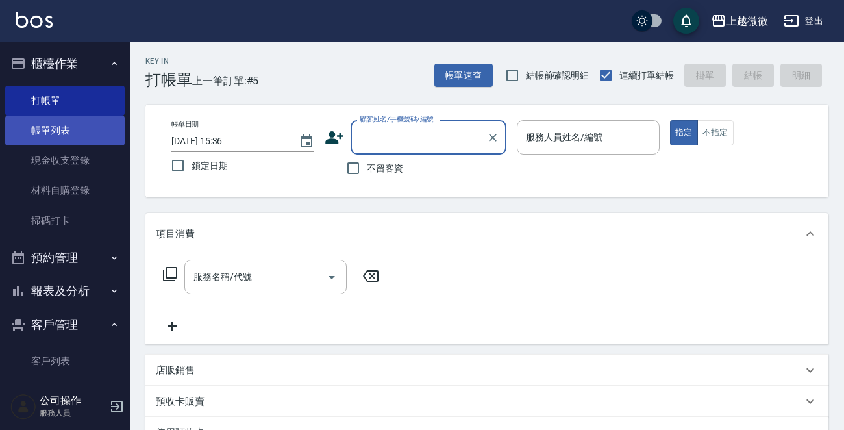
click at [55, 132] on link "帳單列表" at bounding box center [64, 131] width 119 height 30
